Goal: Task Accomplishment & Management: Manage account settings

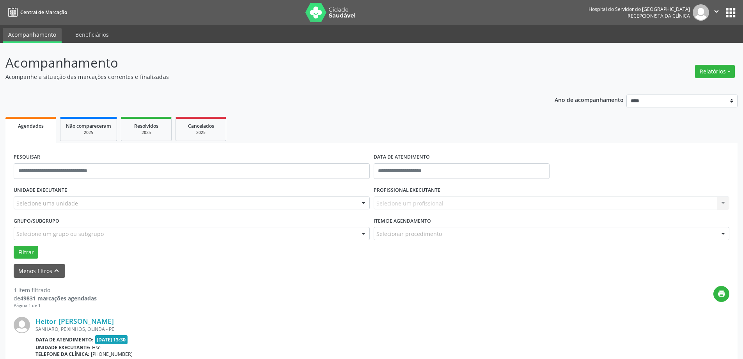
click at [94, 208] on div "Selecione uma unidade" at bounding box center [192, 202] width 356 height 13
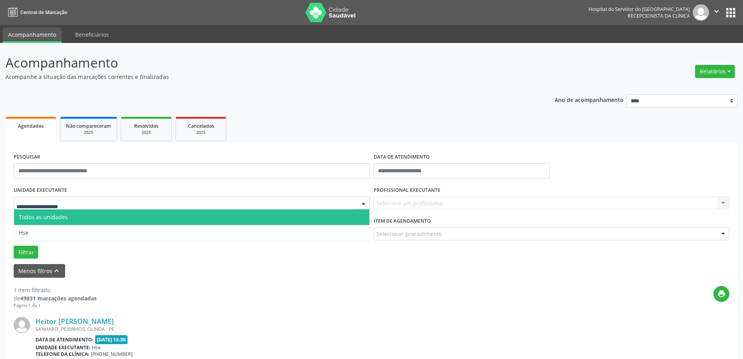
click at [94, 200] on input "text" at bounding box center [184, 207] width 337 height 16
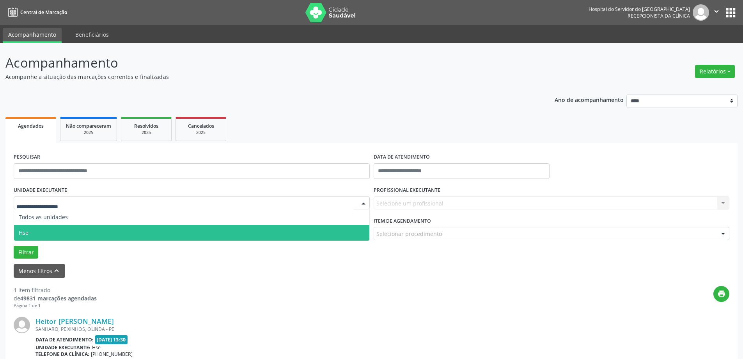
click at [73, 234] on span "Hse" at bounding box center [191, 233] width 355 height 16
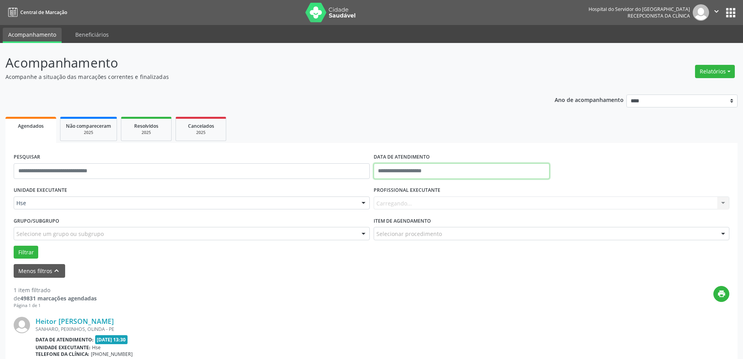
click at [389, 170] on input "text" at bounding box center [462, 171] width 176 height 16
click at [436, 275] on span "27" at bounding box center [433, 273] width 15 height 15
click at [440, 207] on div "Carregando... Nenhum resultado encontrado para: " " Não há nenhuma opção para s…" at bounding box center [552, 202] width 356 height 13
click at [440, 202] on div "Carregando... Nenhum resultado encontrado para: " " Não há nenhuma opção para s…" at bounding box center [552, 202] width 356 height 13
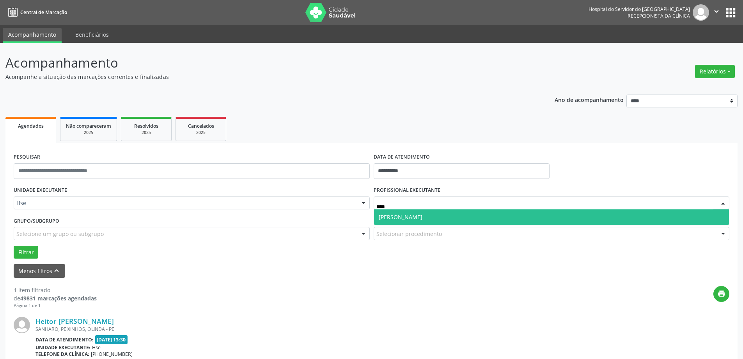
type input "*****"
click at [423, 217] on span "[PERSON_NAME]" at bounding box center [401, 216] width 44 height 7
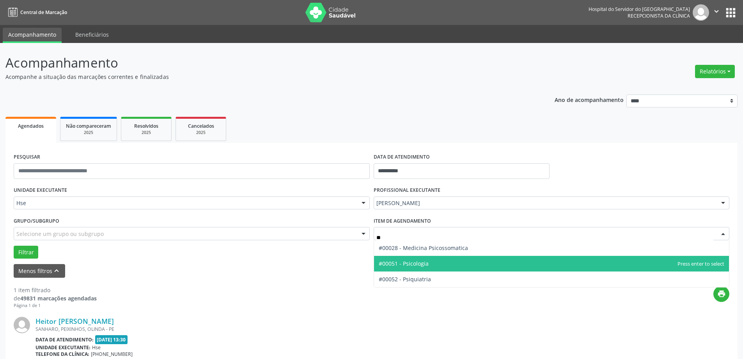
click at [421, 261] on span "#00051 - Psicologia" at bounding box center [404, 262] width 50 height 7
type input "**"
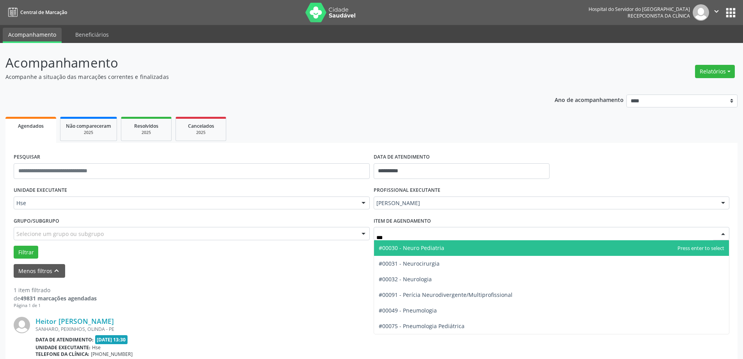
type input "****"
click at [426, 245] on span "#00030 - Neuro Pediatria" at bounding box center [412, 247] width 66 height 7
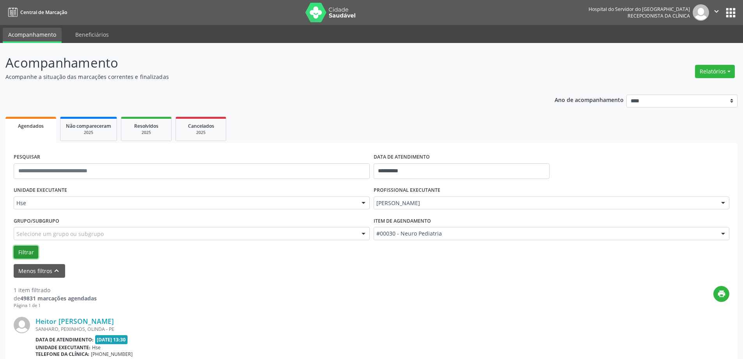
click at [29, 250] on button "Filtrar" at bounding box center [26, 251] width 25 height 13
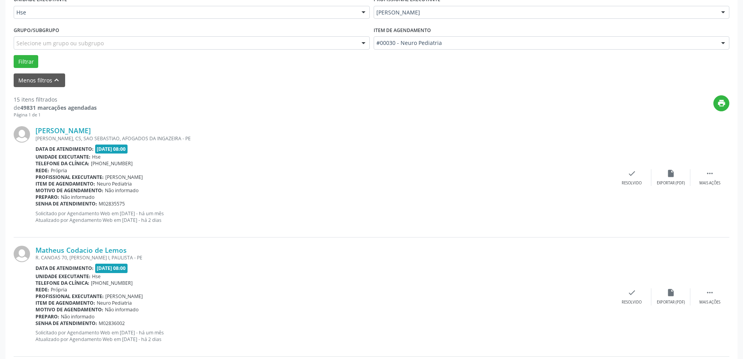
scroll to position [195, 0]
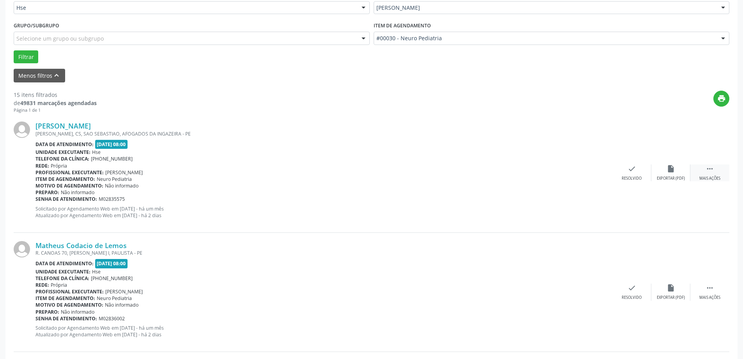
click at [708, 169] on icon "" at bounding box center [710, 168] width 9 height 9
click at [665, 176] on div "Não compareceu" at bounding box center [670, 178] width 33 height 5
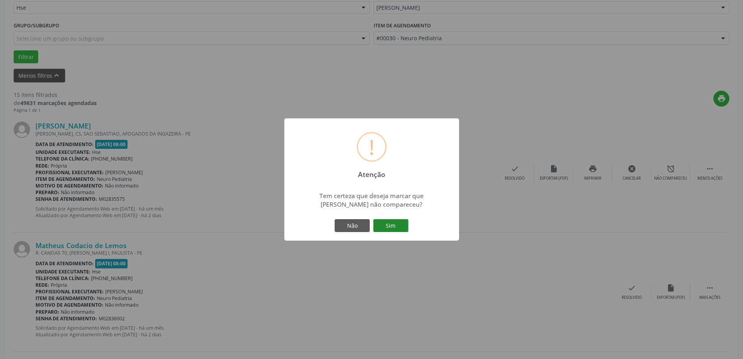
click at [395, 227] on button "Sim" at bounding box center [390, 225] width 35 height 13
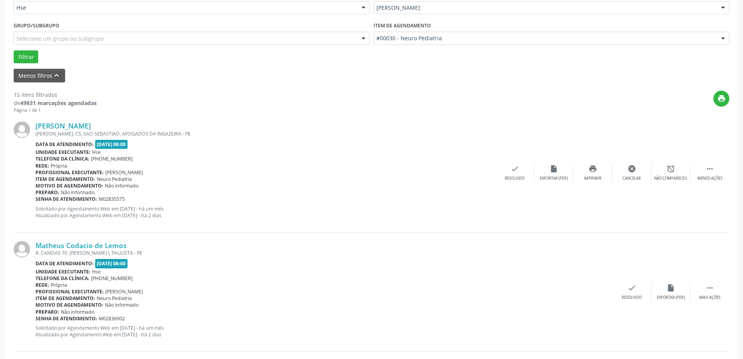
scroll to position [0, 0]
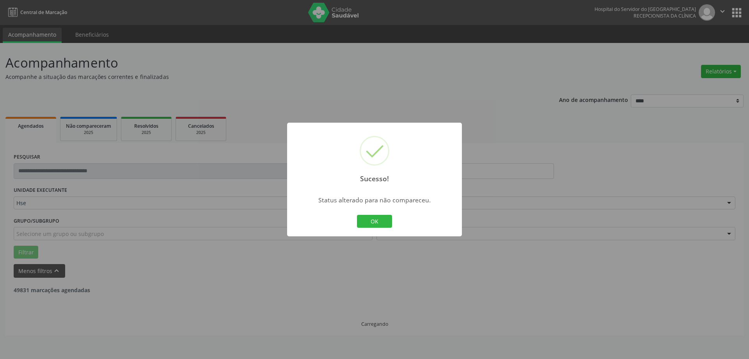
click at [371, 213] on div "OK Cancel" at bounding box center [374, 221] width 39 height 16
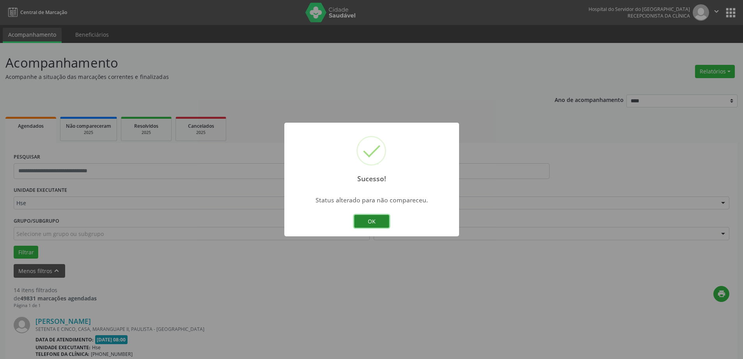
click at [371, 217] on button "OK" at bounding box center [371, 221] width 35 height 13
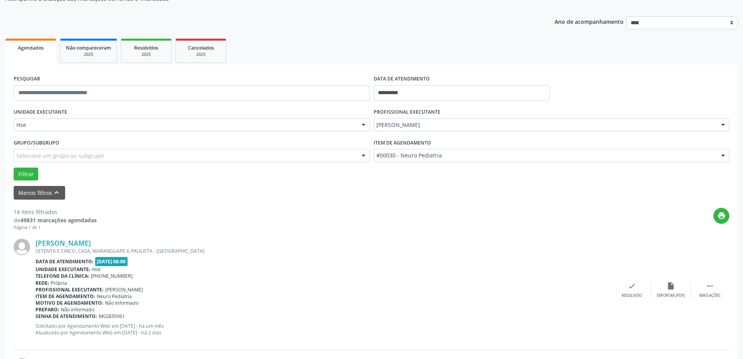
scroll to position [117, 0]
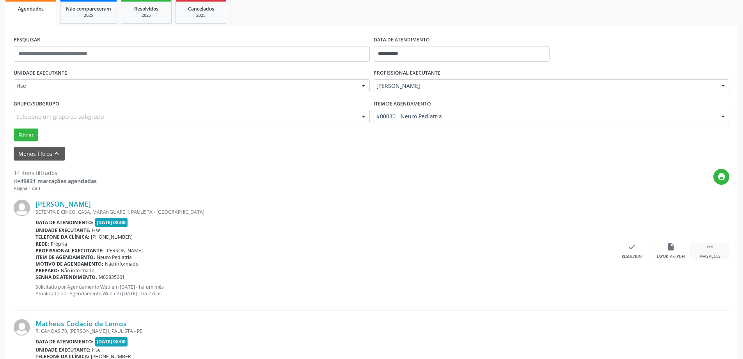
click at [726, 256] on div " Mais ações" at bounding box center [710, 250] width 39 height 17
click at [666, 253] on div "alarm_off Não compareceu" at bounding box center [671, 250] width 39 height 17
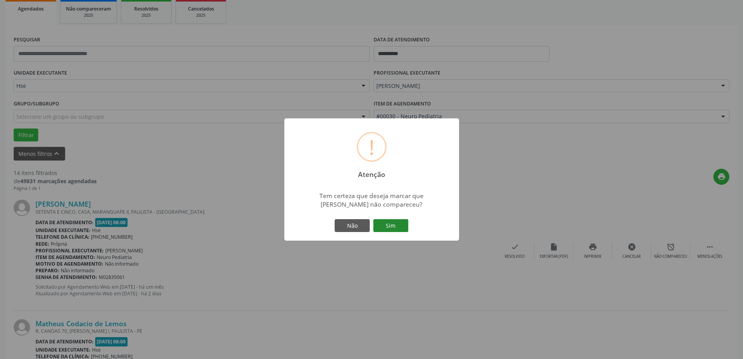
click at [387, 228] on button "Sim" at bounding box center [390, 225] width 35 height 13
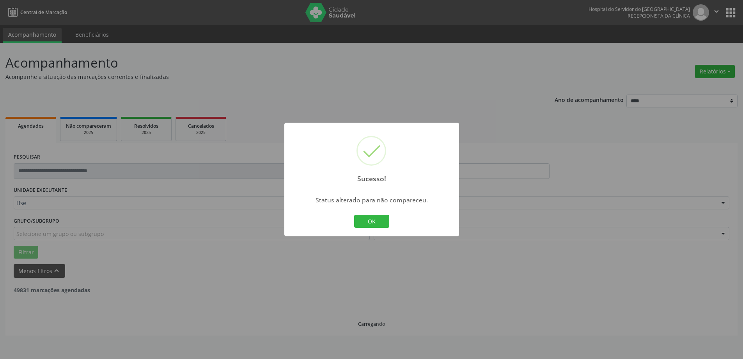
scroll to position [0, 0]
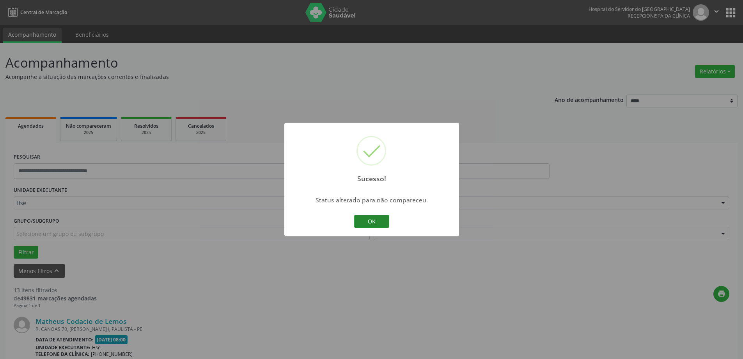
click at [383, 225] on button "OK" at bounding box center [371, 221] width 35 height 13
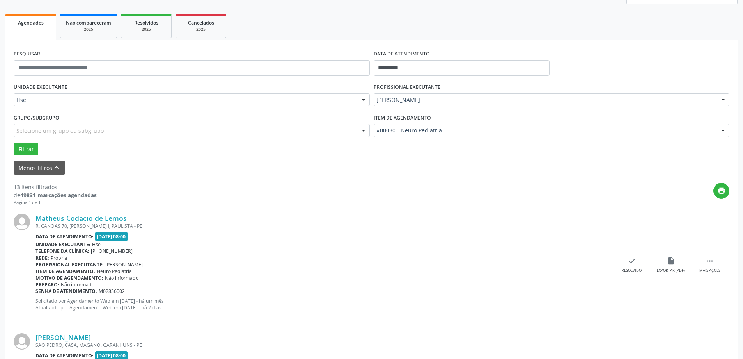
scroll to position [117, 0]
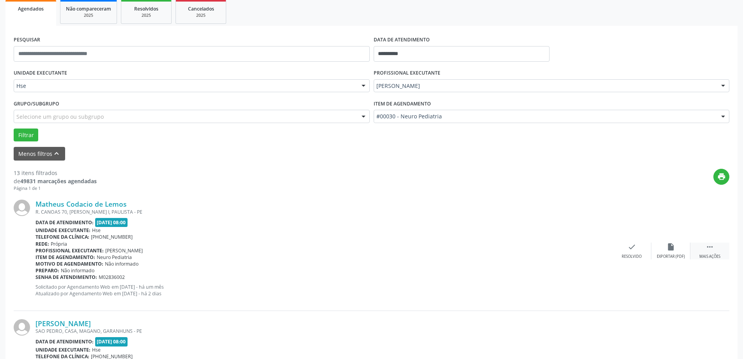
click at [704, 252] on div " Mais ações" at bounding box center [710, 250] width 39 height 17
click at [681, 250] on div "alarm_off Não compareceu" at bounding box center [671, 250] width 39 height 17
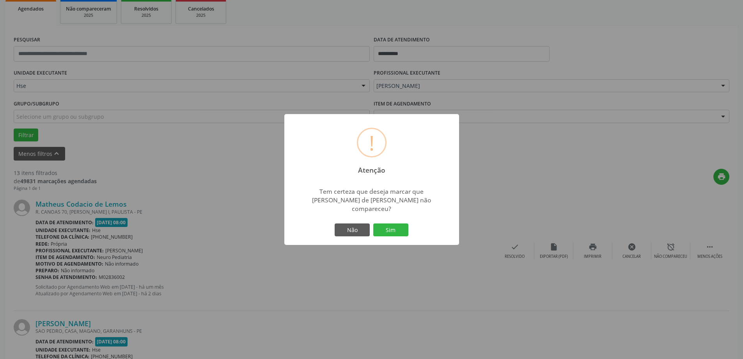
click at [403, 231] on button "Sim" at bounding box center [390, 229] width 35 height 13
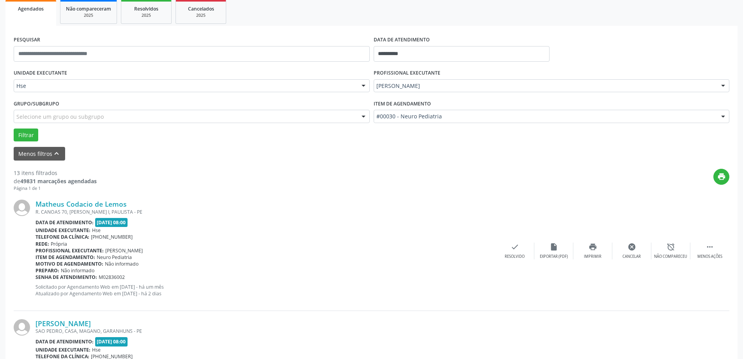
scroll to position [0, 0]
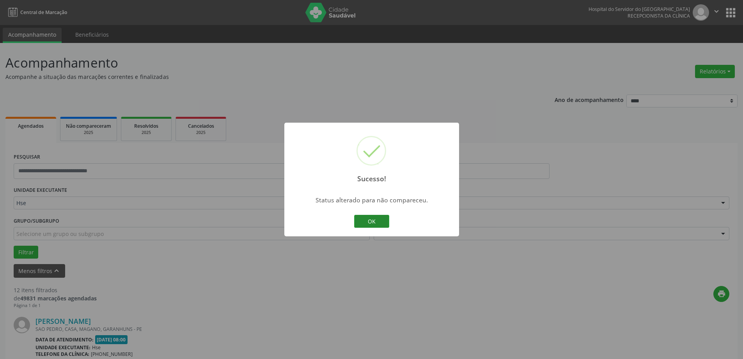
click at [379, 218] on button "OK" at bounding box center [371, 221] width 35 height 13
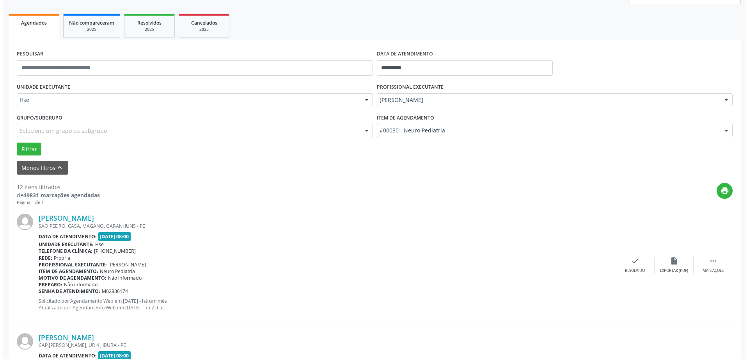
scroll to position [117, 0]
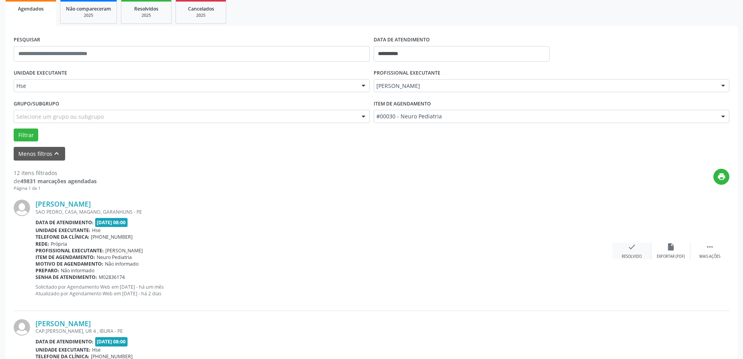
click at [623, 252] on div "check Resolvido" at bounding box center [632, 250] width 39 height 17
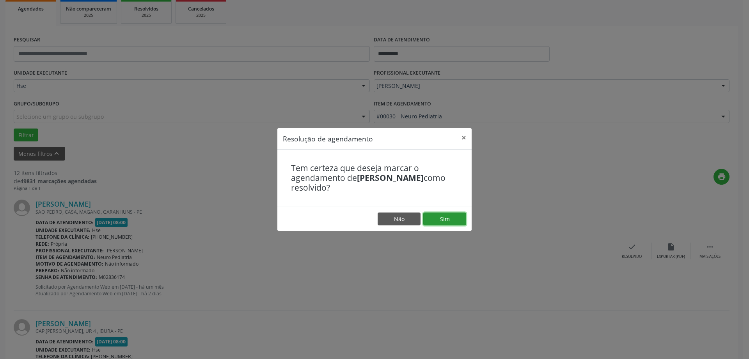
click at [443, 218] on button "Sim" at bounding box center [444, 218] width 43 height 13
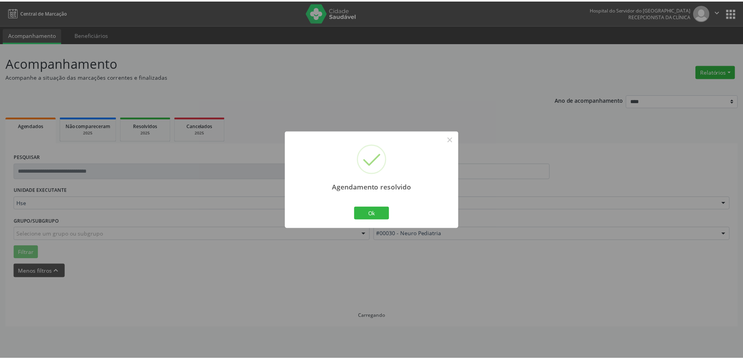
scroll to position [0, 0]
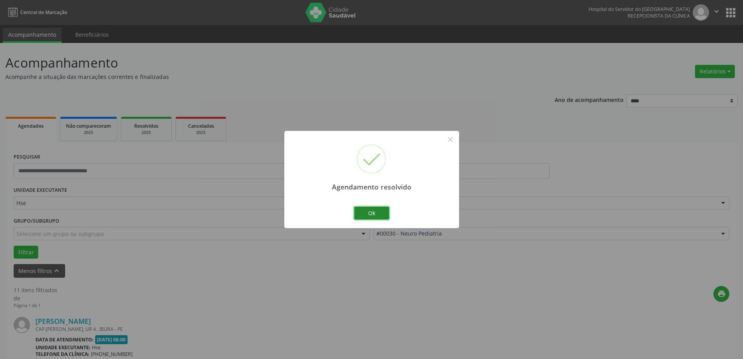
click at [377, 212] on button "Ok" at bounding box center [371, 212] width 35 height 13
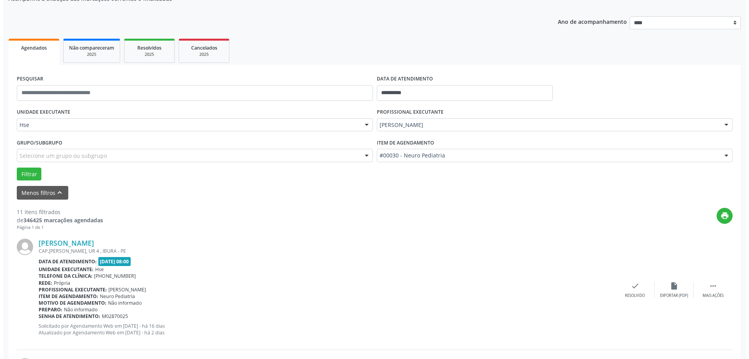
scroll to position [117, 0]
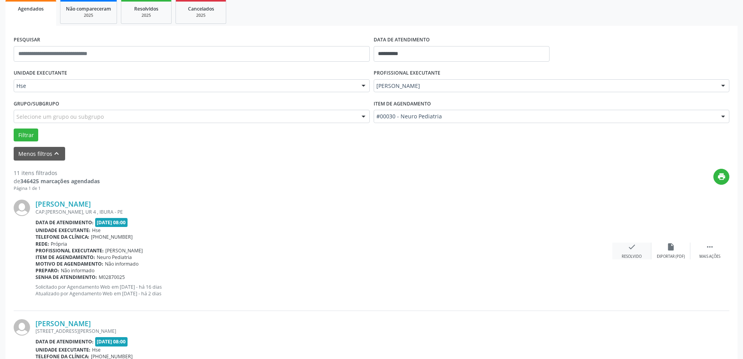
click at [625, 255] on div "Resolvido" at bounding box center [632, 256] width 20 height 5
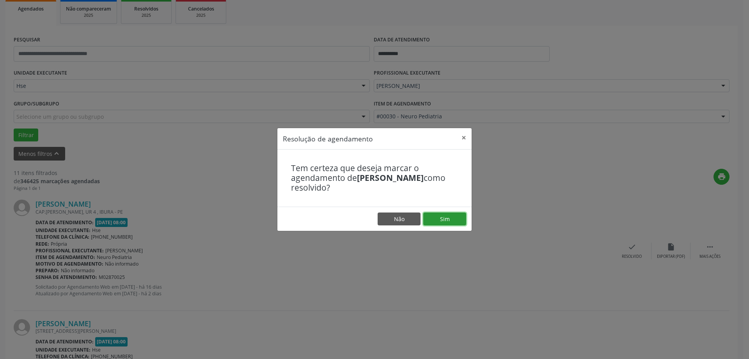
click at [462, 217] on button "Sim" at bounding box center [444, 218] width 43 height 13
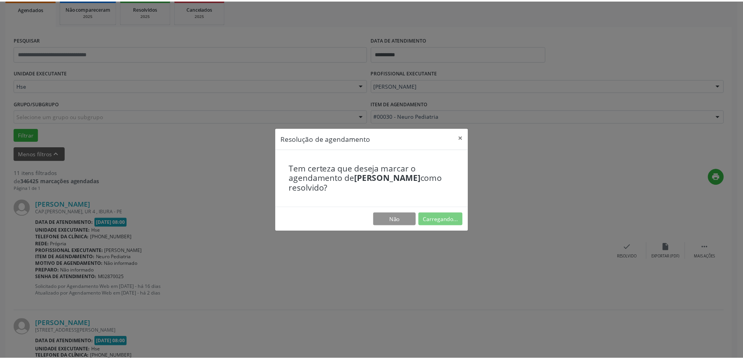
scroll to position [0, 0]
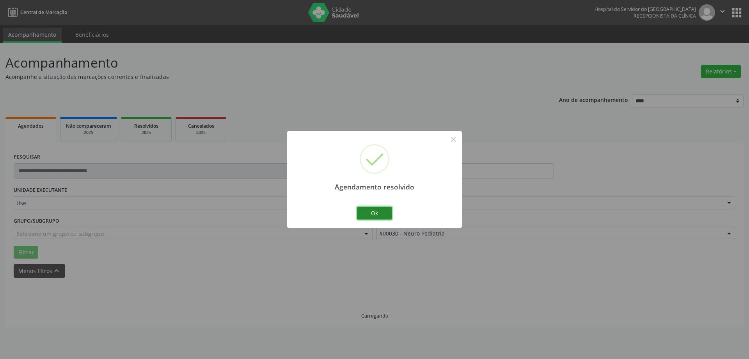
click at [385, 213] on button "Ok" at bounding box center [374, 212] width 35 height 13
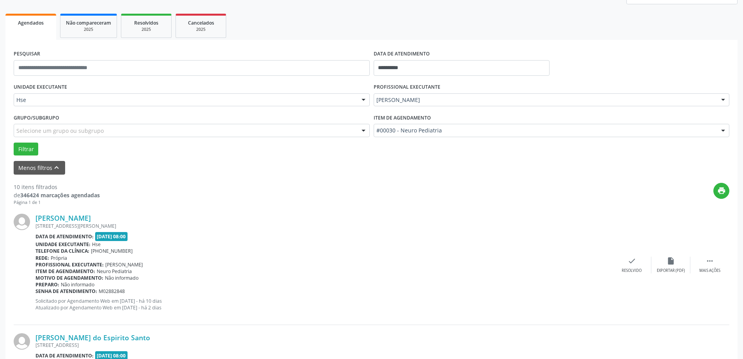
scroll to position [117, 0]
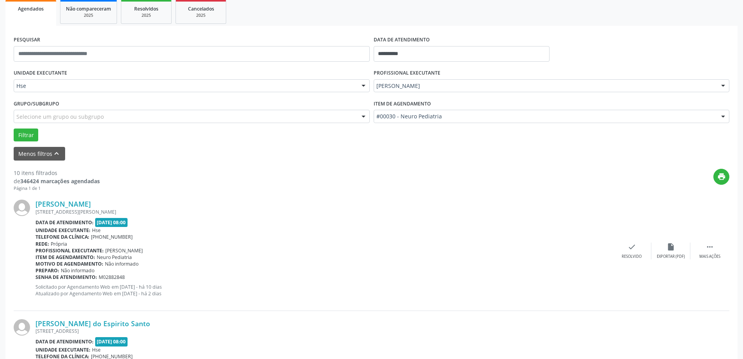
click at [715, 259] on div "[PERSON_NAME] [STREET_ADDRESS][PERSON_NAME] Data de atendimento: [DATE] 08:00 U…" at bounding box center [372, 250] width 716 height 119
click at [712, 249] on icon "" at bounding box center [710, 246] width 9 height 9
click at [671, 250] on icon "alarm_off" at bounding box center [671, 246] width 9 height 9
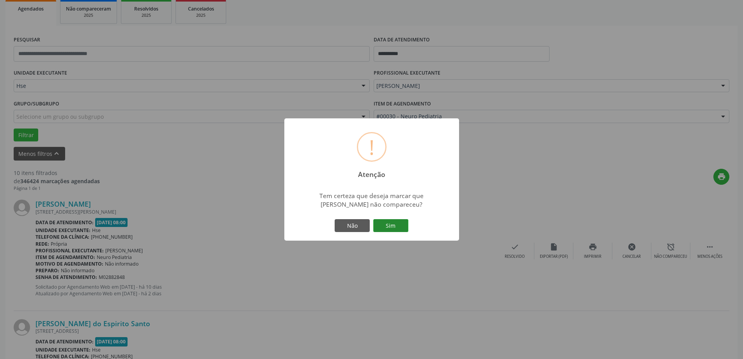
click at [399, 227] on button "Sim" at bounding box center [390, 225] width 35 height 13
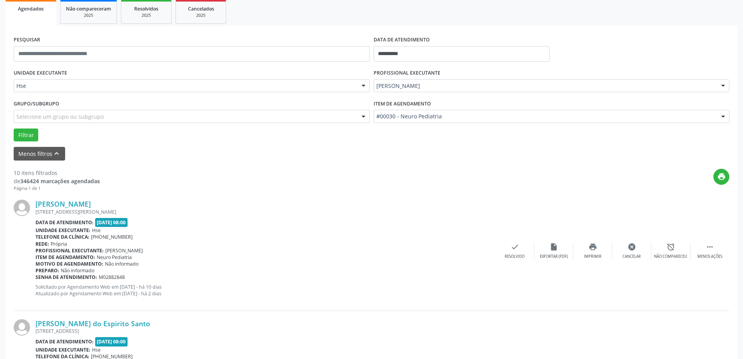
scroll to position [0, 0]
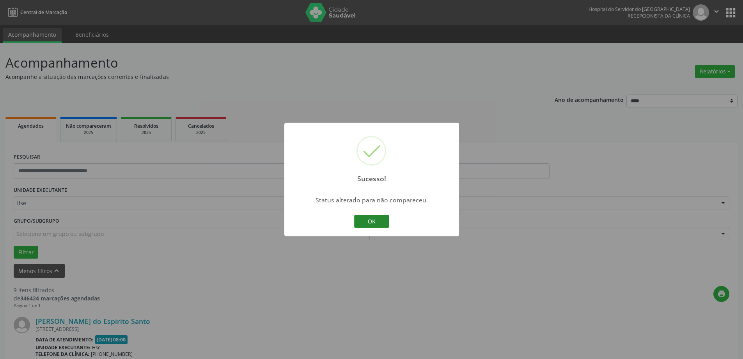
click at [372, 223] on button "OK" at bounding box center [371, 221] width 35 height 13
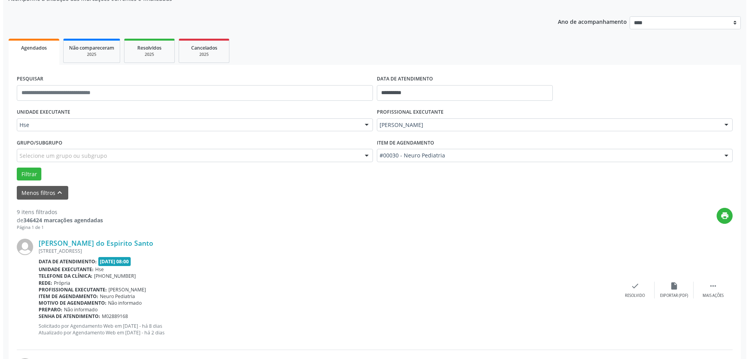
scroll to position [117, 0]
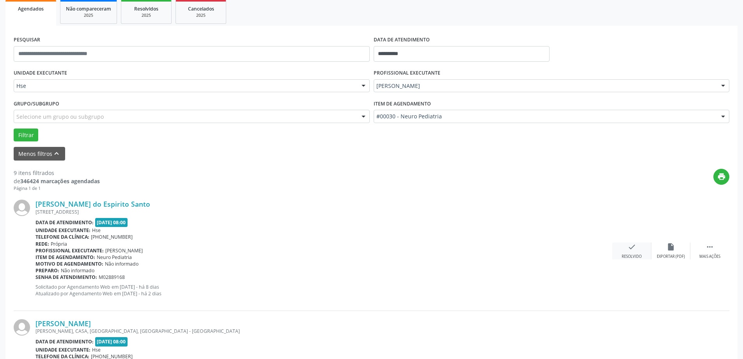
click at [629, 251] on icon "check" at bounding box center [632, 246] width 9 height 9
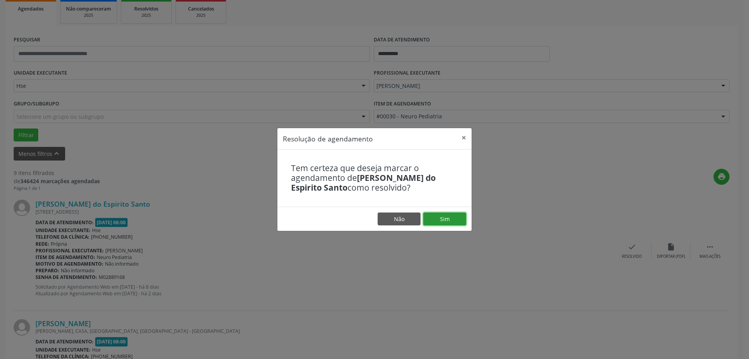
click at [436, 216] on button "Sim" at bounding box center [444, 218] width 43 height 13
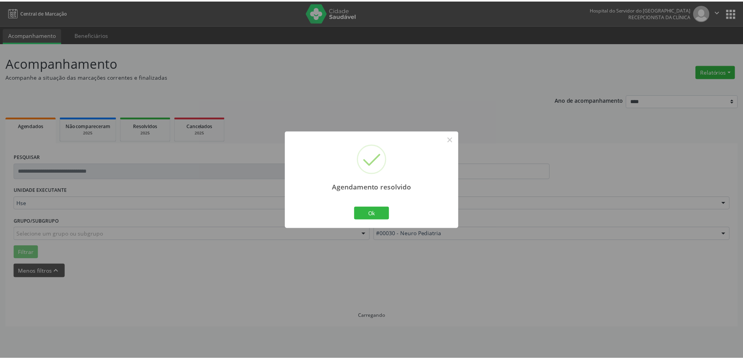
scroll to position [0, 0]
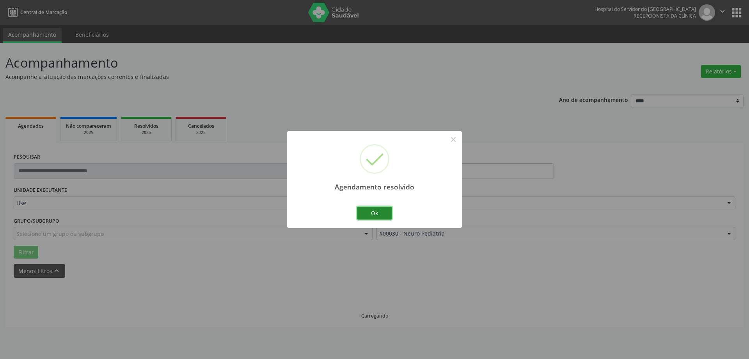
click at [382, 209] on button "Ok" at bounding box center [374, 212] width 35 height 13
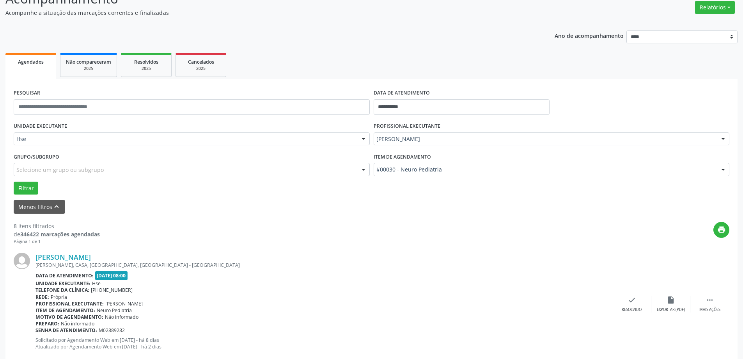
scroll to position [78, 0]
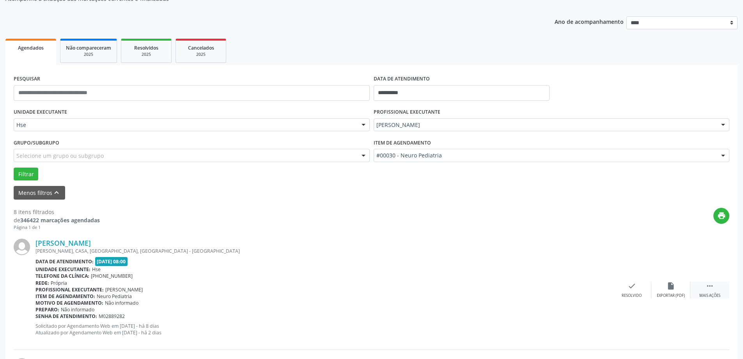
click at [707, 288] on icon "" at bounding box center [710, 285] width 9 height 9
click at [667, 284] on icon "alarm_off" at bounding box center [671, 285] width 9 height 9
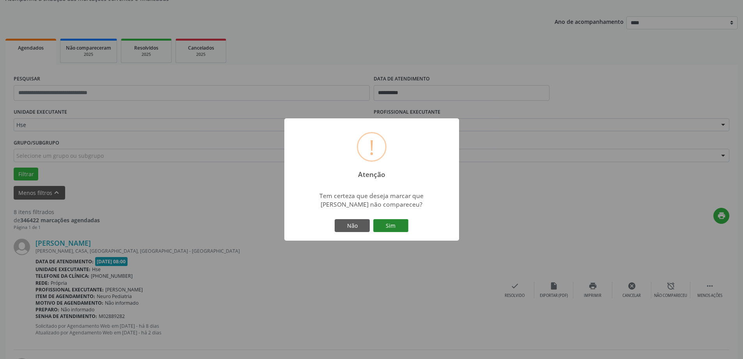
click at [407, 224] on button "Sim" at bounding box center [390, 225] width 35 height 13
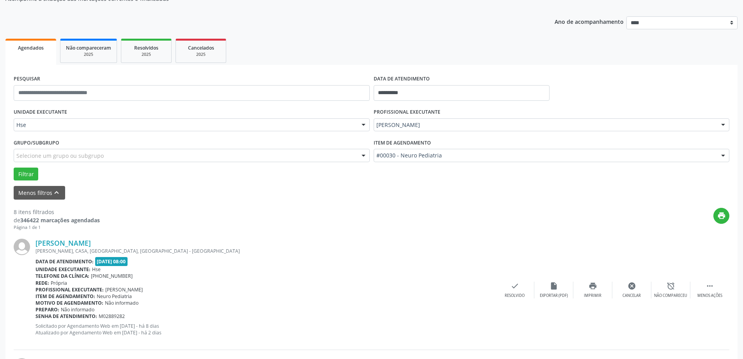
scroll to position [0, 0]
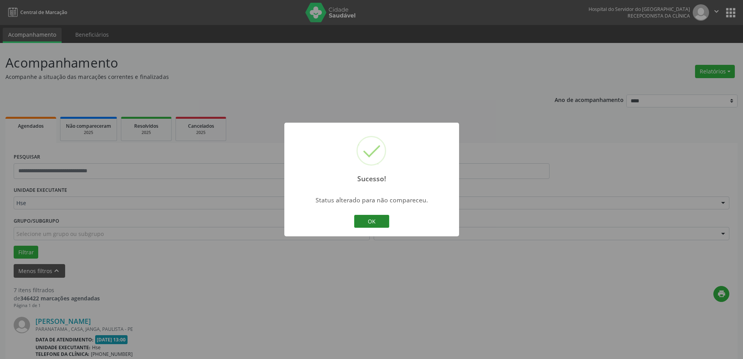
click at [372, 220] on button "OK" at bounding box center [371, 221] width 35 height 13
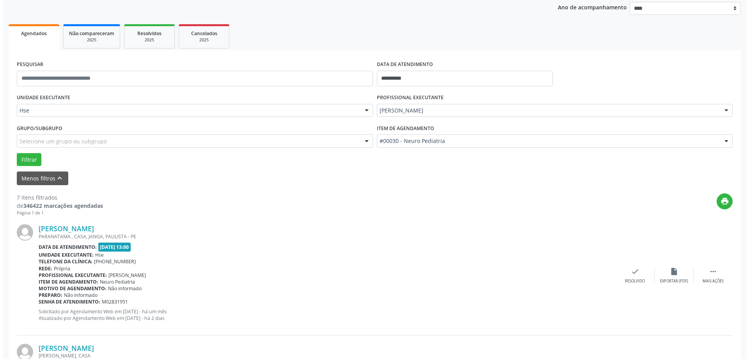
scroll to position [117, 0]
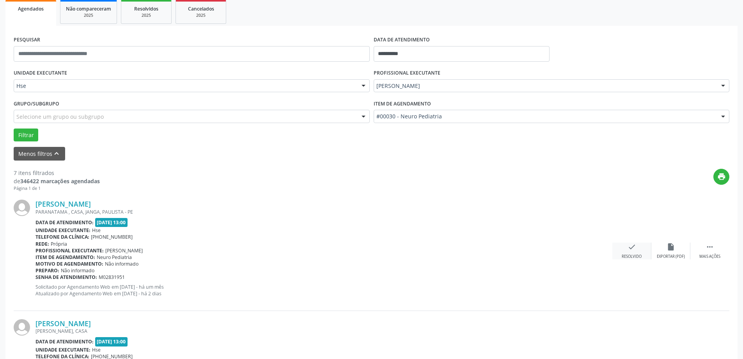
click at [625, 246] on div "check Resolvido" at bounding box center [632, 250] width 39 height 17
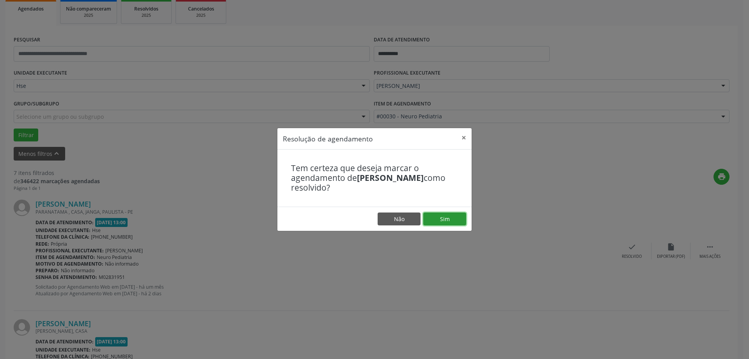
click at [448, 213] on button "Sim" at bounding box center [444, 218] width 43 height 13
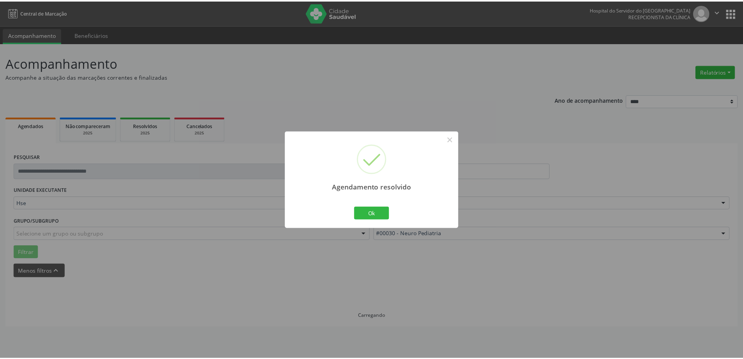
scroll to position [0, 0]
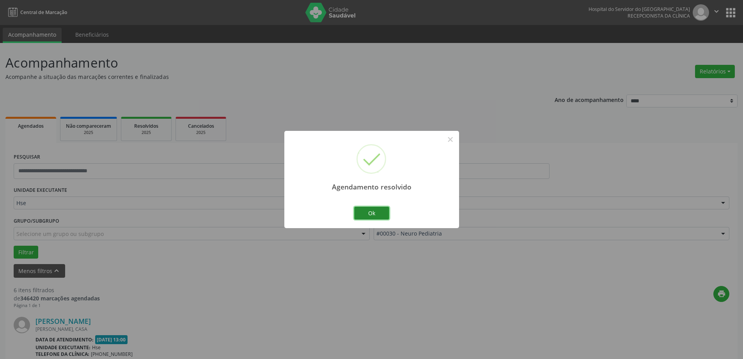
click at [381, 214] on button "Ok" at bounding box center [371, 212] width 35 height 13
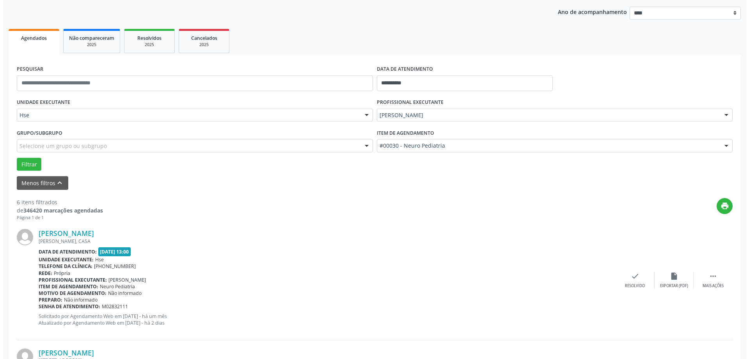
scroll to position [117, 0]
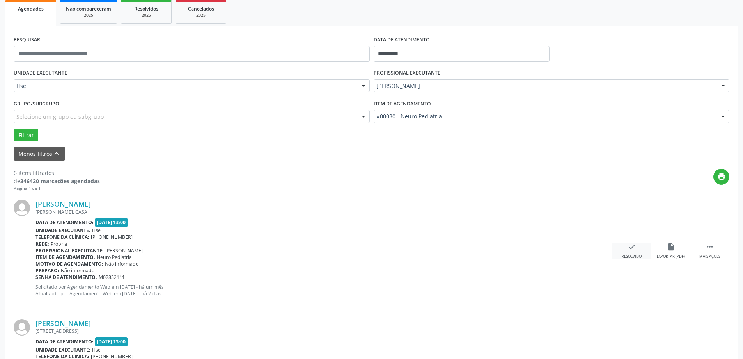
click at [634, 248] on icon "check" at bounding box center [632, 246] width 9 height 9
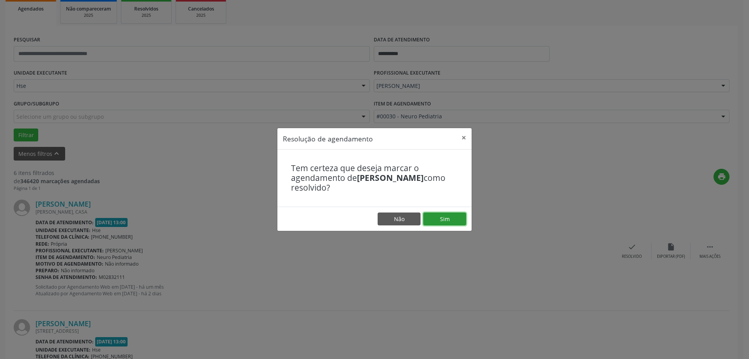
click at [447, 217] on button "Sim" at bounding box center [444, 218] width 43 height 13
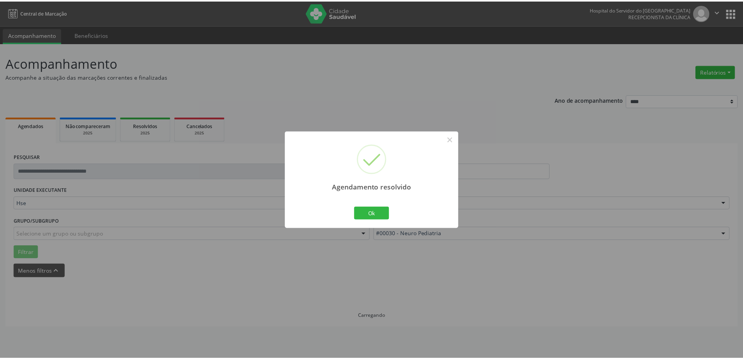
scroll to position [0, 0]
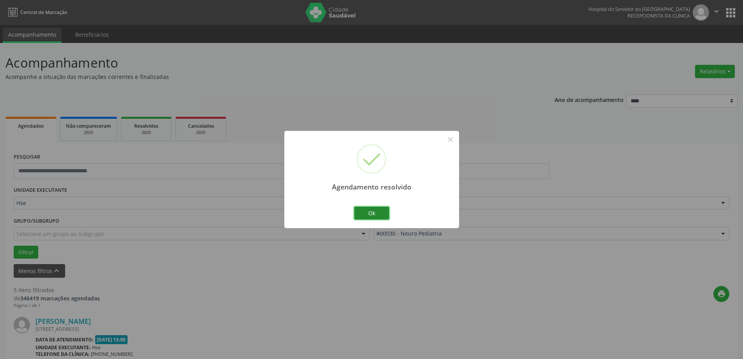
click at [366, 211] on button "Ok" at bounding box center [371, 212] width 35 height 13
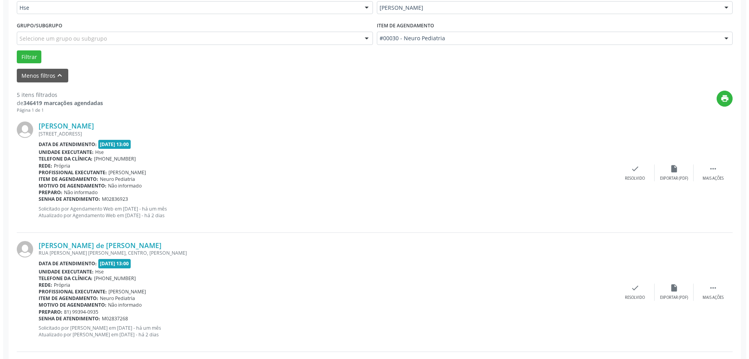
scroll to position [234, 0]
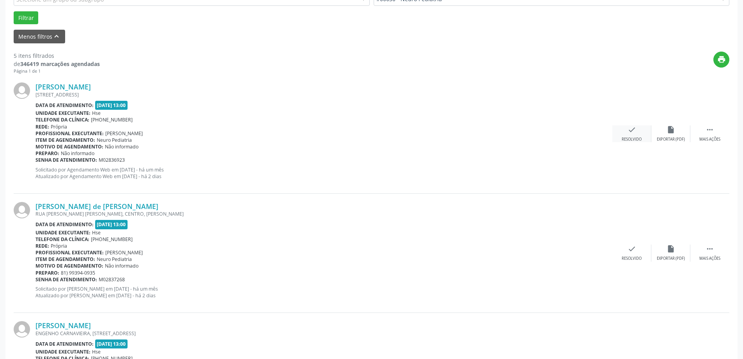
click at [618, 135] on div "check Resolvido" at bounding box center [632, 133] width 39 height 17
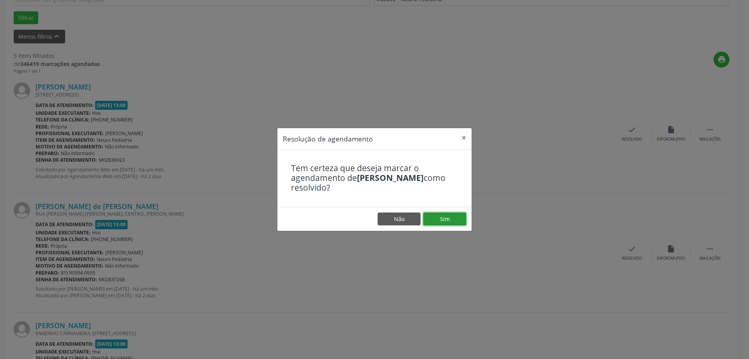
click at [446, 216] on button "Sim" at bounding box center [444, 218] width 43 height 13
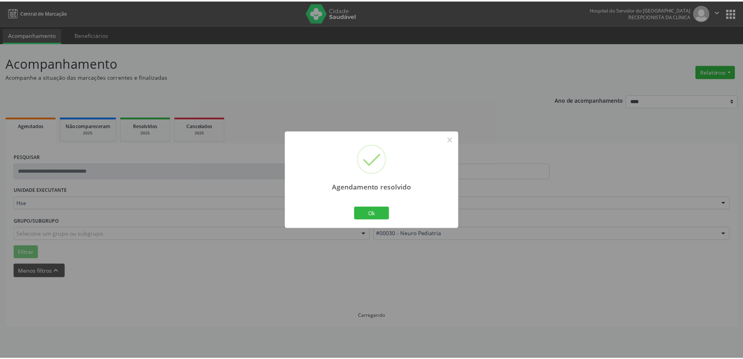
scroll to position [0, 0]
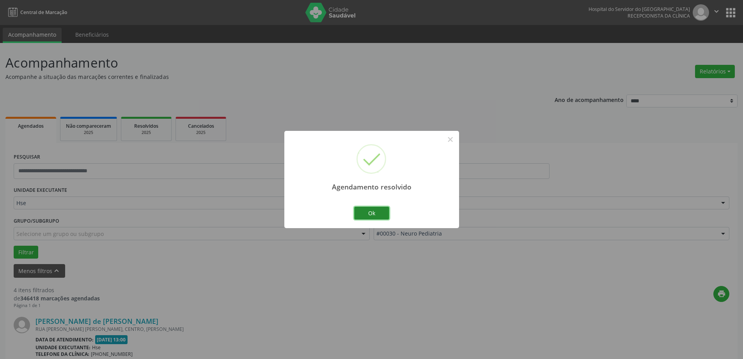
click at [370, 217] on button "Ok" at bounding box center [371, 212] width 35 height 13
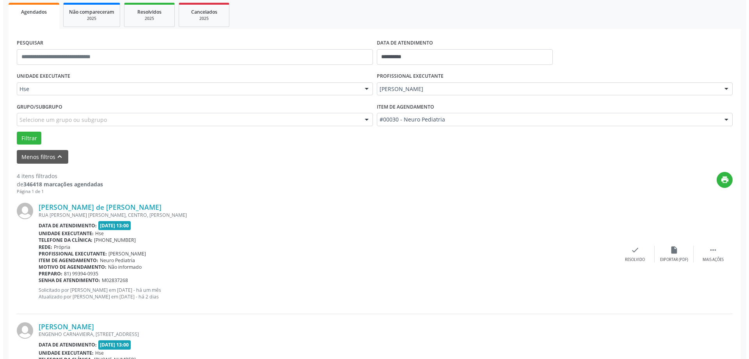
scroll to position [117, 0]
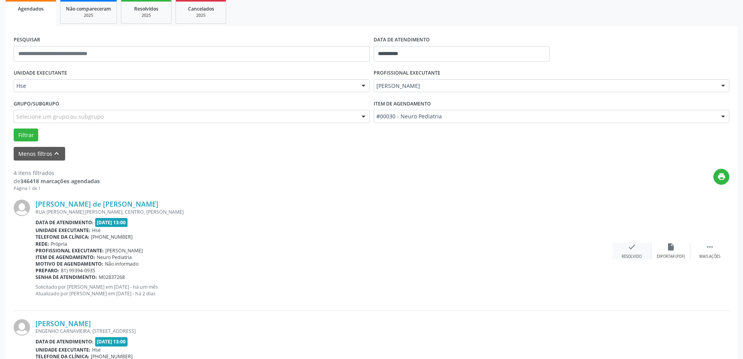
click at [635, 246] on icon "check" at bounding box center [632, 246] width 9 height 9
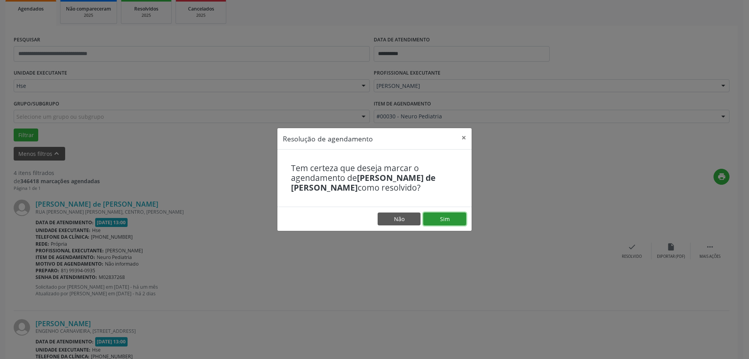
click at [437, 218] on button "Sim" at bounding box center [444, 218] width 43 height 13
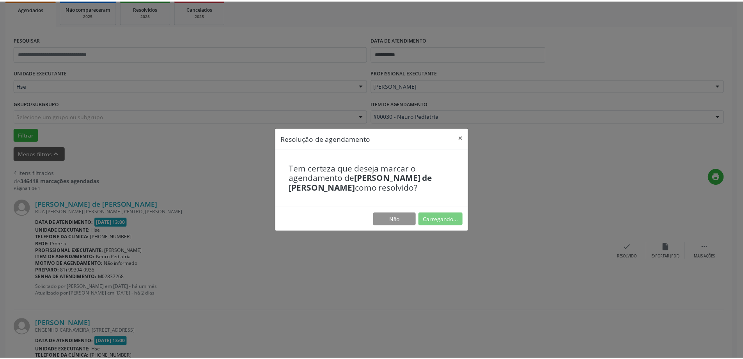
scroll to position [0, 0]
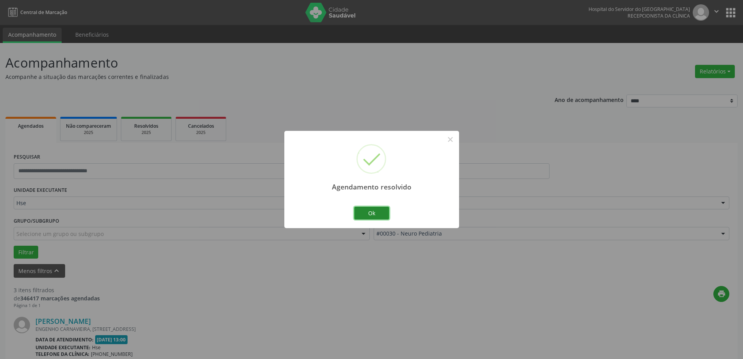
click at [373, 209] on button "Ok" at bounding box center [371, 212] width 35 height 13
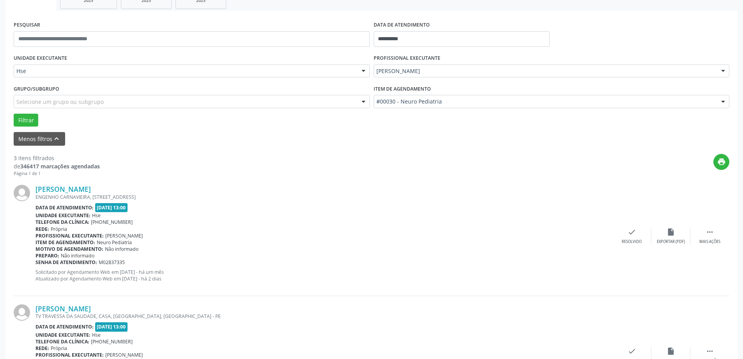
scroll to position [156, 0]
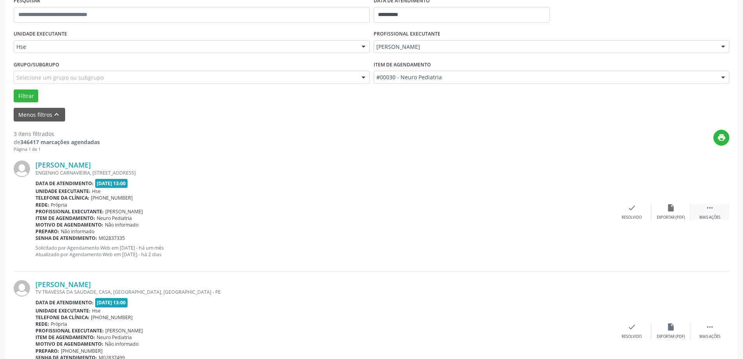
click at [715, 204] on div " Mais ações" at bounding box center [710, 211] width 39 height 17
click at [669, 213] on div "alarm_off Não compareceu" at bounding box center [671, 211] width 39 height 17
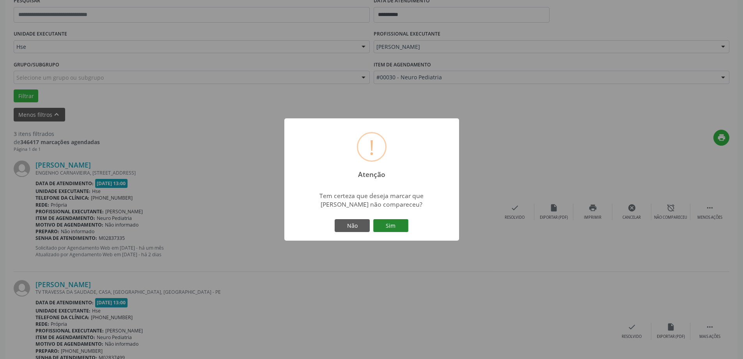
drag, startPoint x: 395, startPoint y: 231, endPoint x: 399, endPoint y: 229, distance: 4.1
click at [397, 229] on button "Sim" at bounding box center [390, 225] width 35 height 13
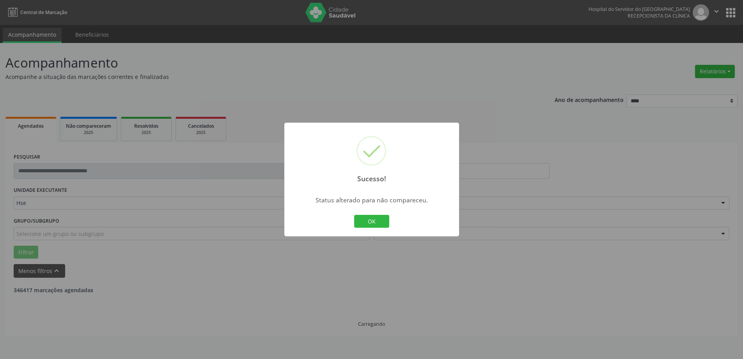
scroll to position [0, 0]
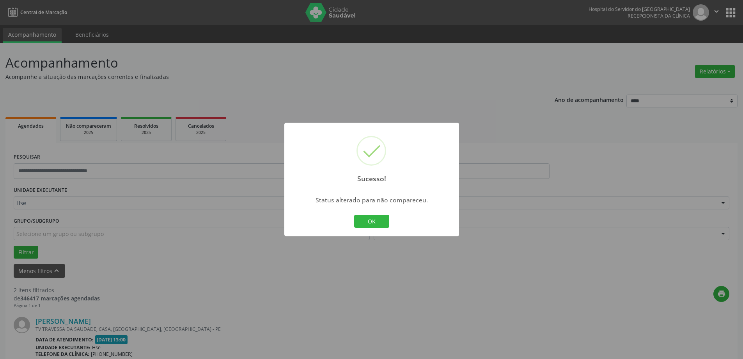
click at [366, 224] on button "OK" at bounding box center [371, 221] width 35 height 13
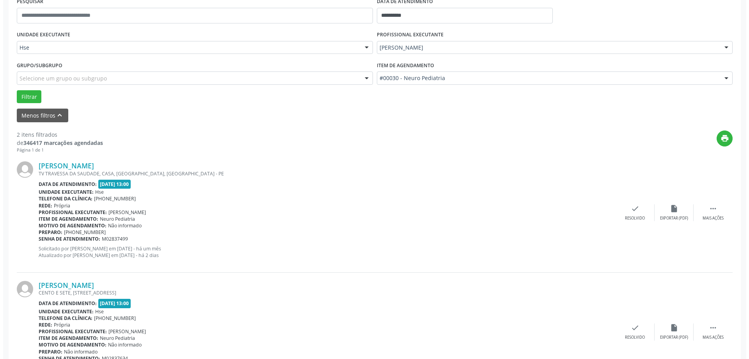
scroll to position [156, 0]
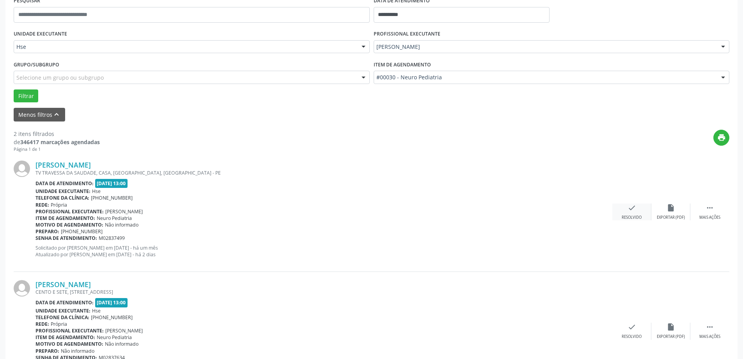
click at [632, 215] on div "Resolvido" at bounding box center [632, 217] width 20 height 5
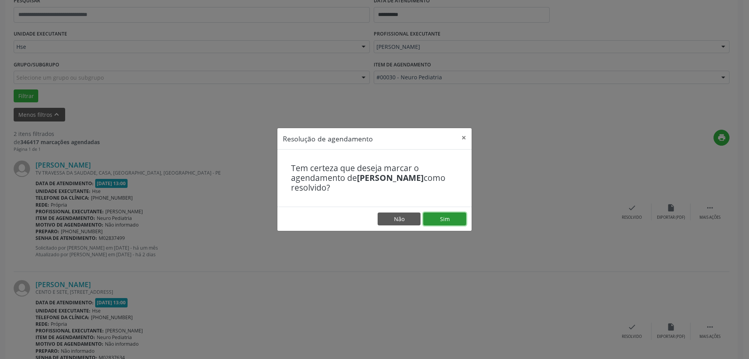
click at [447, 220] on button "Sim" at bounding box center [444, 218] width 43 height 13
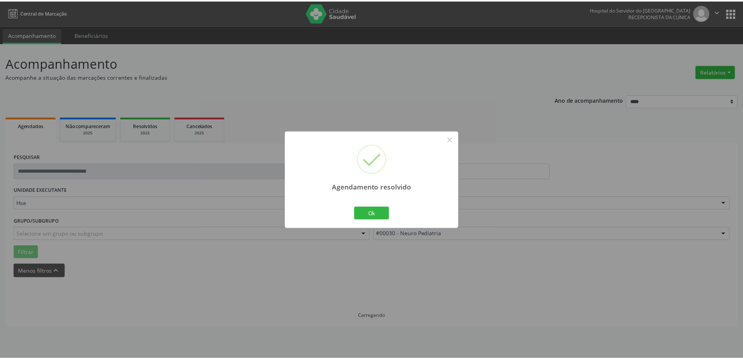
scroll to position [0, 0]
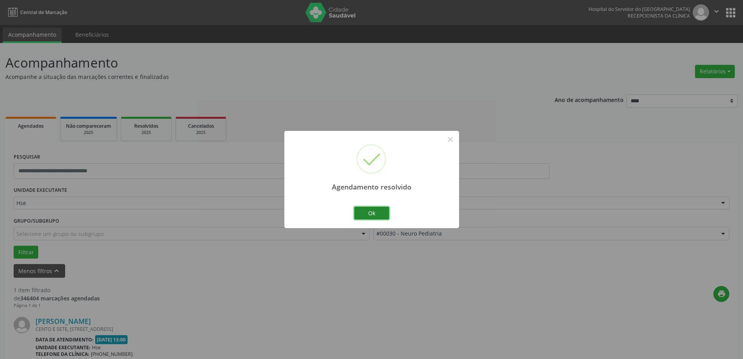
click at [371, 214] on button "Ok" at bounding box center [371, 212] width 35 height 13
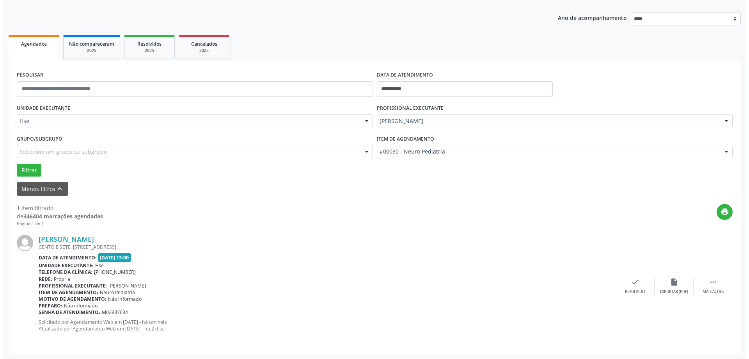
scroll to position [82, 0]
click at [636, 285] on div "check Resolvido" at bounding box center [632, 285] width 39 height 17
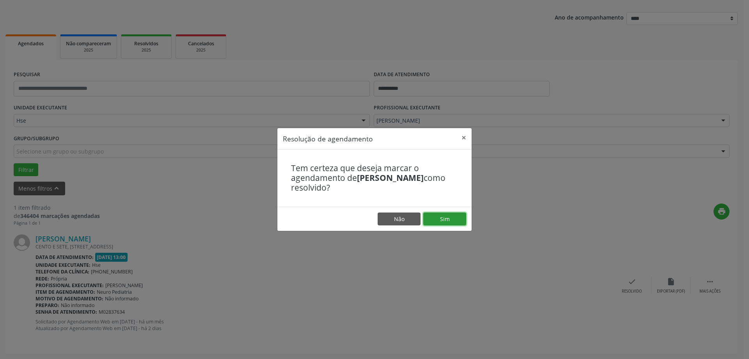
click at [444, 217] on button "Sim" at bounding box center [444, 218] width 43 height 13
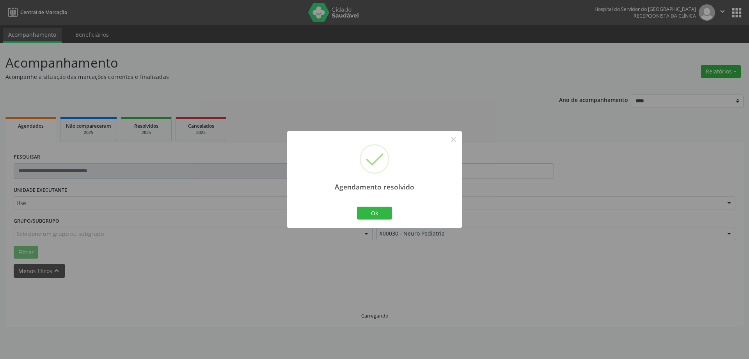
scroll to position [0, 0]
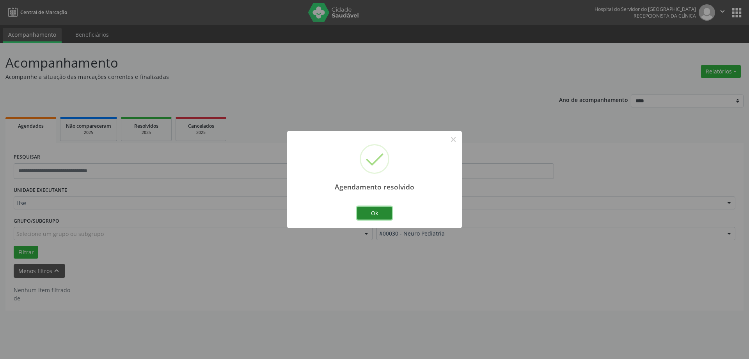
click at [377, 215] on button "Ok" at bounding box center [374, 212] width 35 height 13
